Goal: Task Accomplishment & Management: Manage account settings

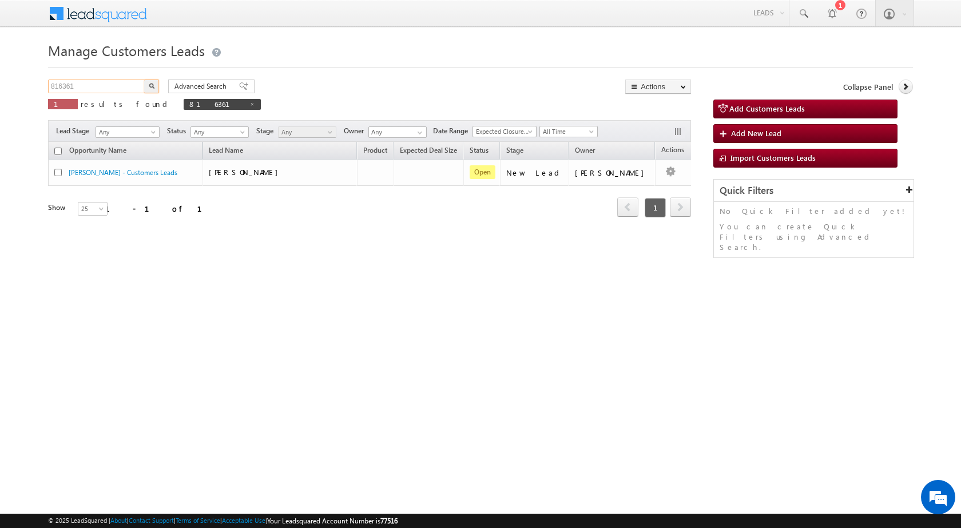
drag, startPoint x: 88, startPoint y: 84, endPoint x: 22, endPoint y: 88, distance: 65.9
click at [22, 88] on body "Menu [PERSON_NAME] sitar a6@ks erve." at bounding box center [480, 162] width 961 height 324
click at [144, 80] on button "button" at bounding box center [151, 87] width 15 height 14
drag, startPoint x: 78, startPoint y: 91, endPoint x: 6, endPoint y: 102, distance: 73.6
click at [6, 102] on body "Menu [PERSON_NAME] sitar a6@ks erve." at bounding box center [480, 162] width 961 height 324
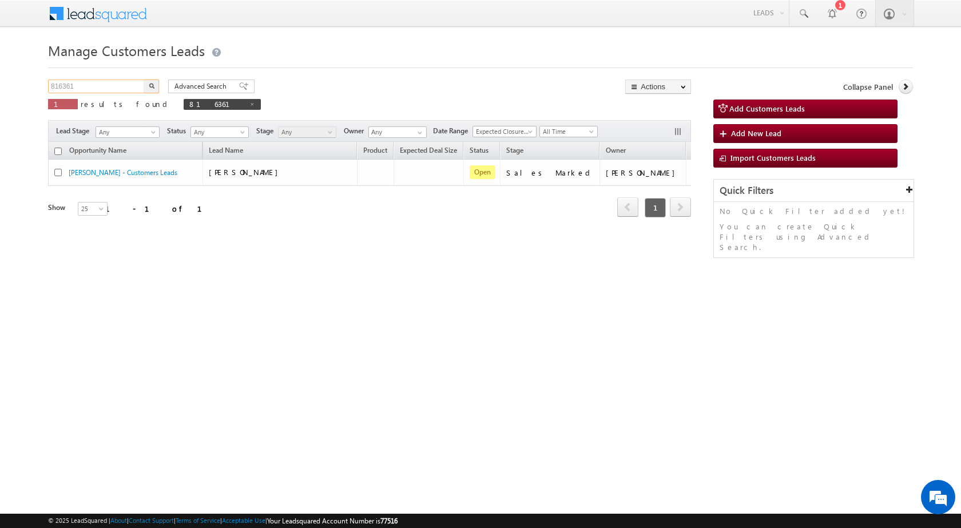
paste input "009"
type input "816009"
click at [148, 82] on button "button" at bounding box center [151, 87] width 15 height 14
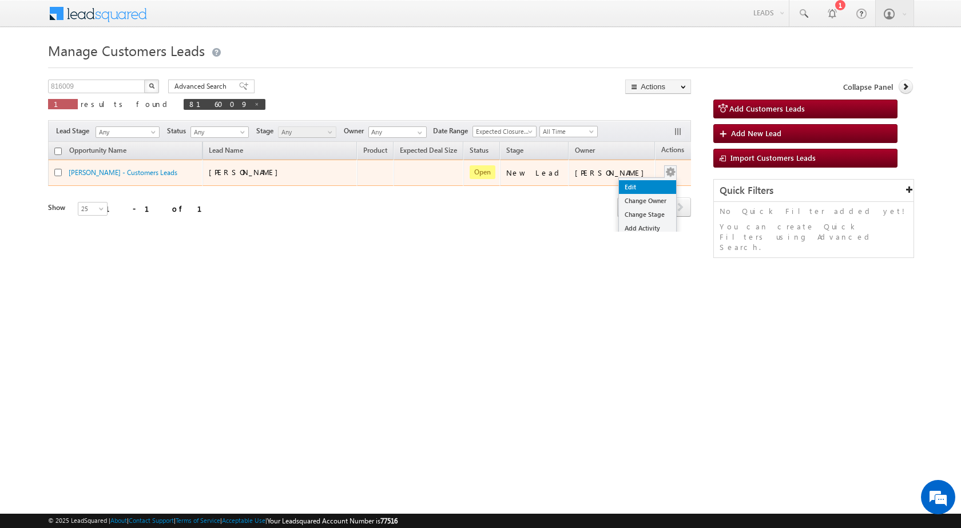
click at [648, 183] on link "Edit" at bounding box center [647, 187] width 57 height 14
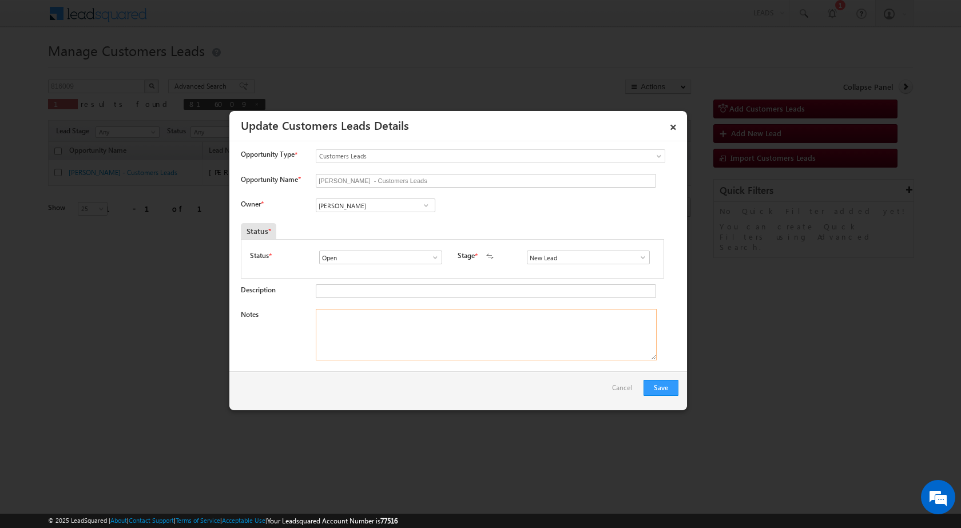
click at [437, 343] on textarea "Notes" at bounding box center [486, 334] width 341 height 51
paste textarea "816009 / [PERSON_NAME] / 9149234959 / CONSTRUCTION / OWNER HIMSELF / 203394 TO …"
type textarea "816009 / [PERSON_NAME] / 9149234959 / CONSTRUCTION / OWNER HIMSELF / 203394 TO …"
click at [617, 254] on input "New Lead" at bounding box center [588, 258] width 123 height 14
click at [640, 253] on span at bounding box center [642, 257] width 11 height 9
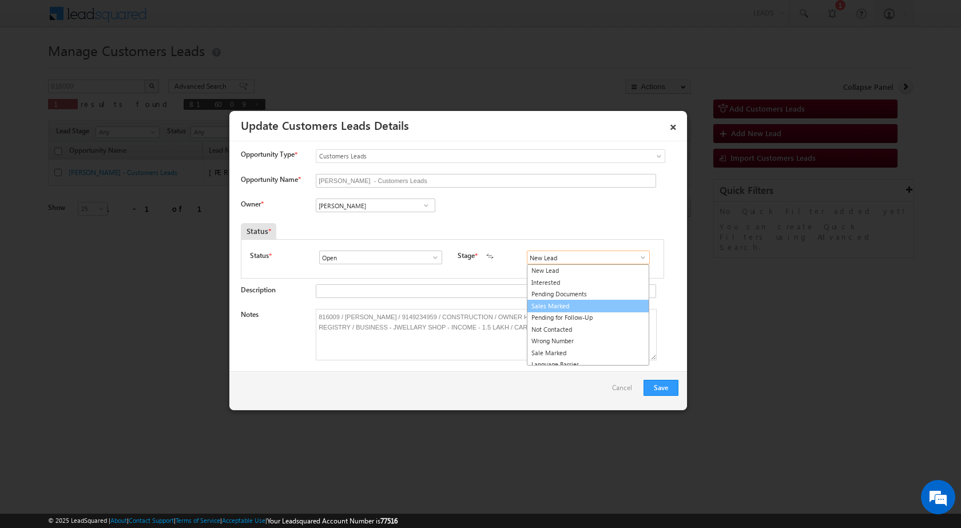
click at [588, 301] on link "Sales Marked" at bounding box center [588, 306] width 122 height 13
type input "Sales Marked"
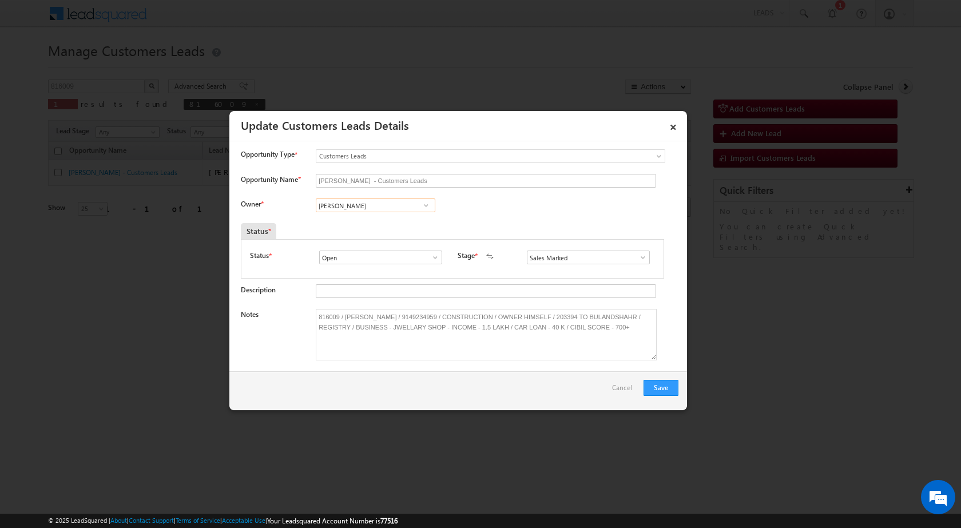
click at [363, 206] on input "[PERSON_NAME]" at bounding box center [376, 206] width 120 height 14
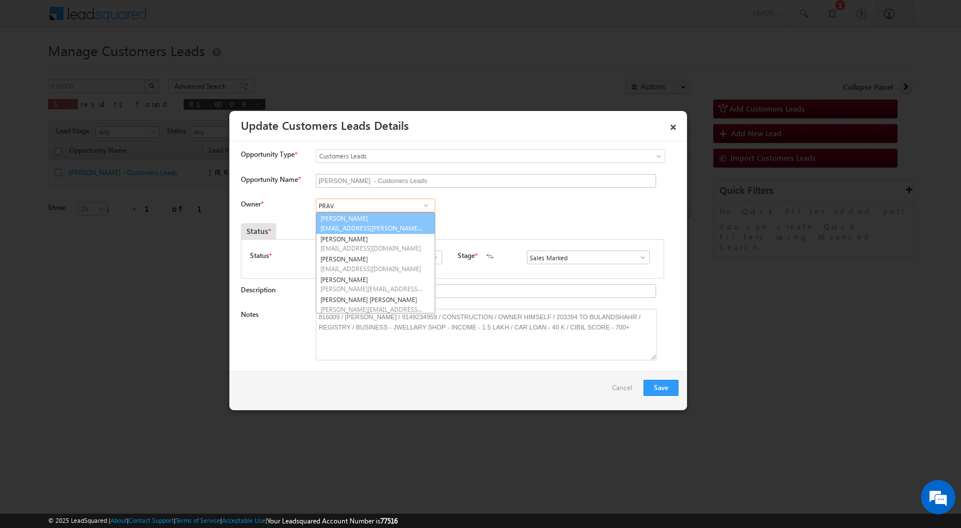
click at [370, 229] on span "[EMAIL_ADDRESS][PERSON_NAME][DOMAIN_NAME]" at bounding box center [371, 228] width 103 height 9
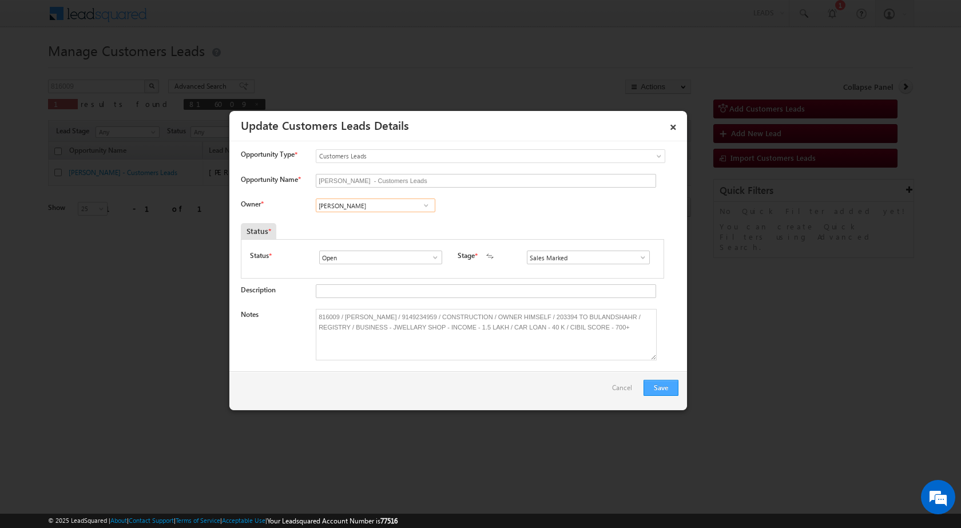
type input "[PERSON_NAME]"
click at [665, 391] on button "Save" at bounding box center [661, 388] width 35 height 16
